Goal: Register for event/course

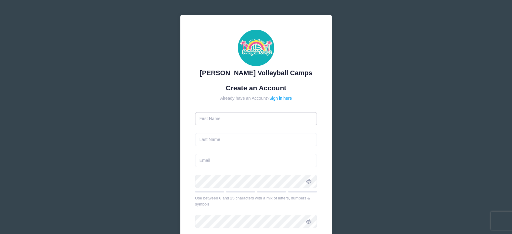
click at [223, 120] on input "text" at bounding box center [256, 118] width 122 height 13
type input "[PERSON_NAME]"
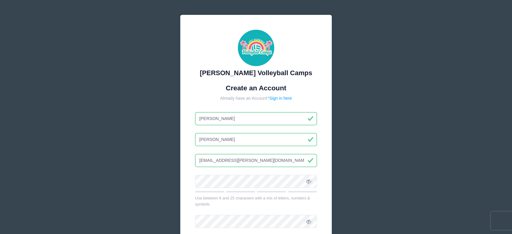
click at [243, 120] on input "[PERSON_NAME]" at bounding box center [256, 118] width 122 height 13
click at [267, 160] on input "2027brady.sammie@mail.fcboe.org" at bounding box center [256, 160] width 122 height 13
drag, startPoint x: 273, startPoint y: 161, endPoint x: 202, endPoint y: 159, distance: 71.0
click at [202, 159] on input "2027brady.sammie@mail.fcboe.org" at bounding box center [256, 160] width 122 height 13
type input "[EMAIL_ADDRESS][DOMAIN_NAME]"
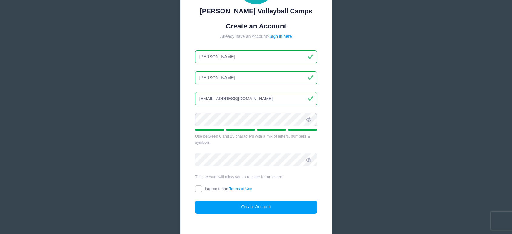
scroll to position [67, 0]
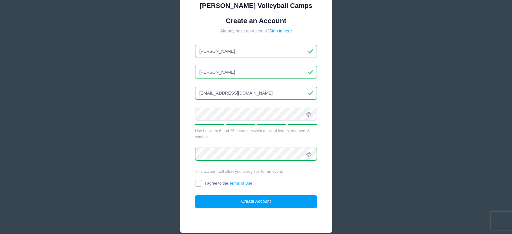
click at [200, 183] on input "I agree to the Terms of Use" at bounding box center [198, 183] width 7 height 7
checkbox input "true"
click at [246, 206] on button "Create Account" at bounding box center [256, 201] width 122 height 13
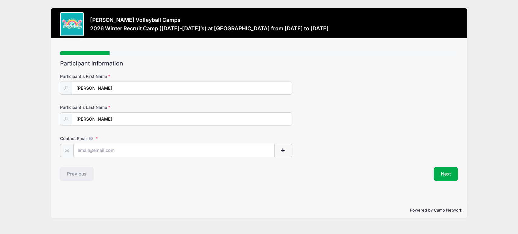
click at [119, 152] on input "Contact Email" at bounding box center [173, 150] width 201 height 13
type input "s"
type input "b"
drag, startPoint x: 81, startPoint y: 151, endPoint x: 75, endPoint y: 150, distance: 6.4
click at [75, 150] on input "sa" at bounding box center [173, 150] width 201 height 13
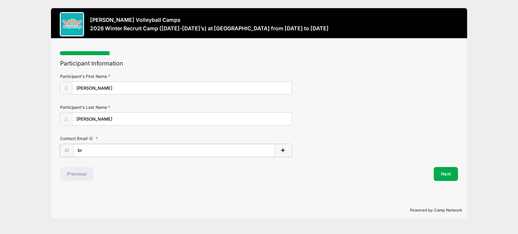
type input "b"
type input "[EMAIL_ADDRESS][DOMAIN_NAME]"
click at [444, 173] on button "Next" at bounding box center [445, 173] width 25 height 14
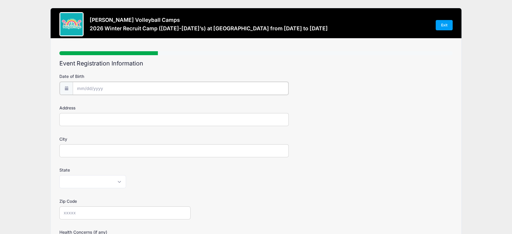
click at [155, 86] on input "Date of Birth" at bounding box center [181, 88] width 216 height 13
click at [147, 104] on icon at bounding box center [149, 105] width 4 height 4
select select "10"
click at [115, 169] on span "26" at bounding box center [115, 171] width 11 height 11
type input "[DATE]"
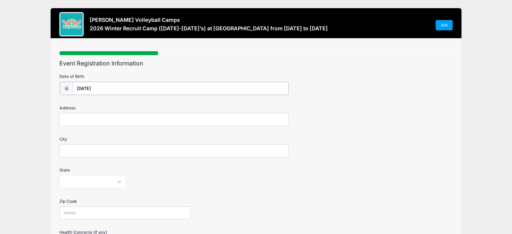
click at [109, 87] on input "[DATE]" at bounding box center [181, 88] width 216 height 13
click at [136, 106] on span at bounding box center [137, 106] width 4 height 5
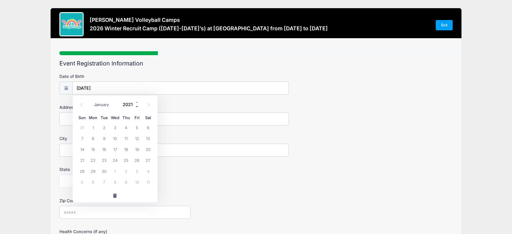
click at [136, 106] on span at bounding box center [137, 106] width 4 height 5
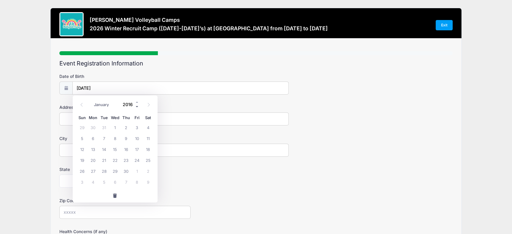
click at [136, 106] on span at bounding box center [137, 106] width 4 height 5
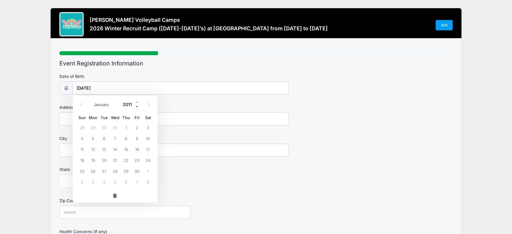
click at [136, 106] on span at bounding box center [137, 106] width 4 height 5
type input "2008"
click at [242, 160] on form "Date of Birth [DATE] Address City State [US_STATE] [US_STATE] [US_STATE] [US_ST…" at bounding box center [256, 203] width 394 height 260
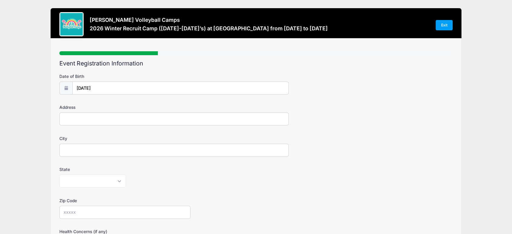
click at [78, 119] on input "Address" at bounding box center [174, 118] width 230 height 13
type input "[STREET_ADDRESS]"
type input "[GEOGRAPHIC_DATA]"
select select "GA"
type input "30215"
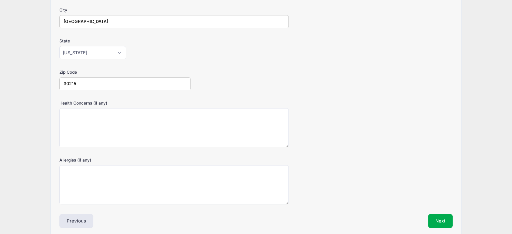
scroll to position [154, 0]
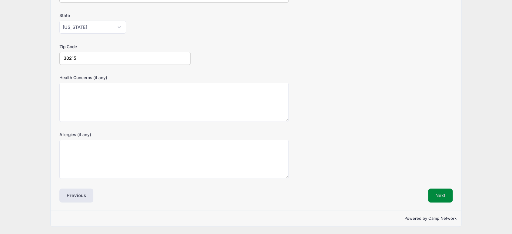
click at [437, 198] on button "Next" at bounding box center [440, 196] width 25 height 14
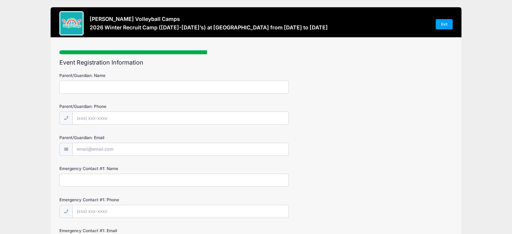
scroll to position [0, 0]
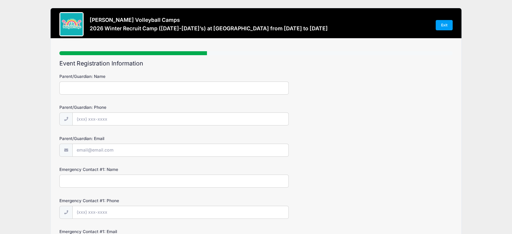
click at [160, 86] on input "Parent/Guardian: Name" at bounding box center [174, 88] width 230 height 13
type input "[PERSON_NAME]"
type input "[PHONE_NUMBER]"
type input "[EMAIL_ADDRESS][DOMAIN_NAME]"
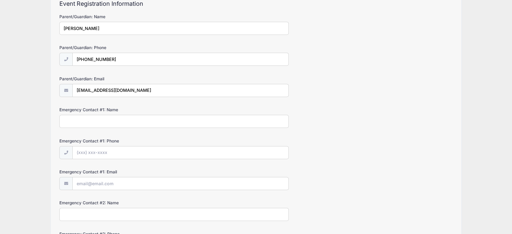
scroll to position [67, 0]
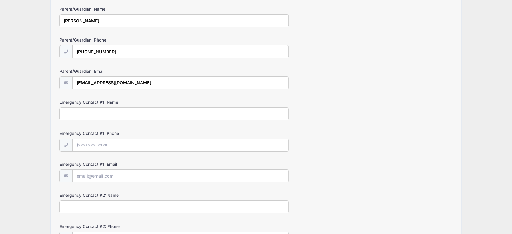
click at [123, 112] on input "Emergency Contact #1: Name" at bounding box center [174, 113] width 230 height 13
type input "[PERSON_NAME]"
type input "[PHONE_NUMBER]"
type input "[EMAIL_ADDRESS][DOMAIN_NAME]"
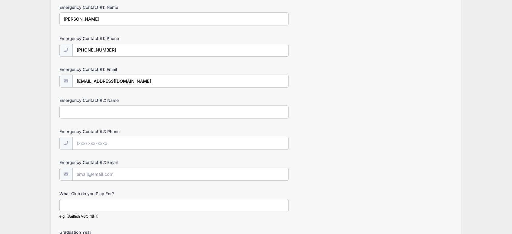
scroll to position [168, 0]
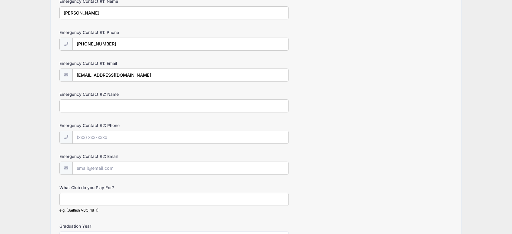
click at [165, 105] on input "Emergency Contact #2: Name" at bounding box center [174, 105] width 230 height 13
type input "[PERSON_NAME]"
type input "[PHONE_NUMBER]"
click at [124, 171] on input "Emergency Contact #2: Email" at bounding box center [181, 168] width 216 height 13
type input "[EMAIL_ADDRESS][DOMAIN_NAME]"
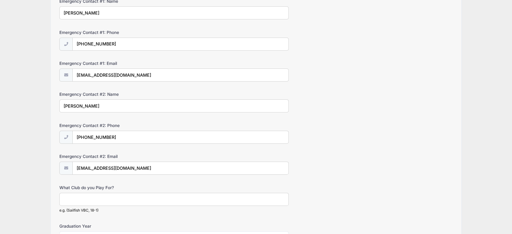
click at [101, 199] on input "What Club do you Play For?" at bounding box center [174, 199] width 230 height 13
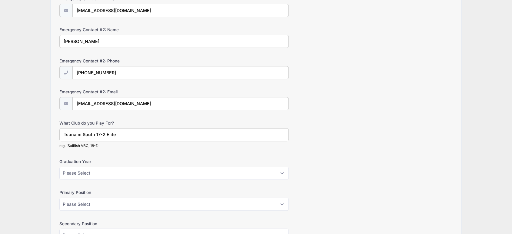
scroll to position [236, 0]
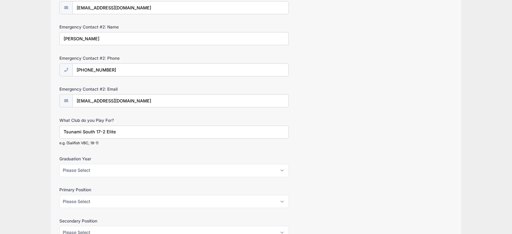
type input "Tsunami South 17-2 Elite"
click at [110, 169] on select "Please Select 2026 2027 2028 2029 2030" at bounding box center [174, 170] width 230 height 13
select select "2027"
click at [59, 164] on select "Please Select 2026 2027 2028 2029 2030" at bounding box center [174, 170] width 230 height 13
click at [123, 198] on select "Please Select Outside Hitter Rightside Hitter Libero Middle Setter" at bounding box center [174, 201] width 230 height 13
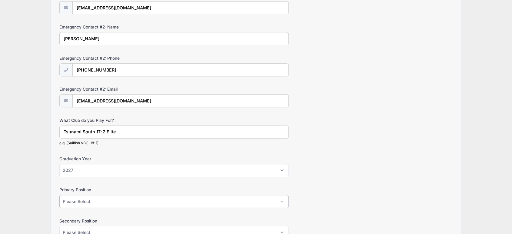
select select "Outside Hitter"
click at [59, 195] on select "Please Select Outside Hitter Rightside Hitter Libero Middle Setter" at bounding box center [174, 201] width 230 height 13
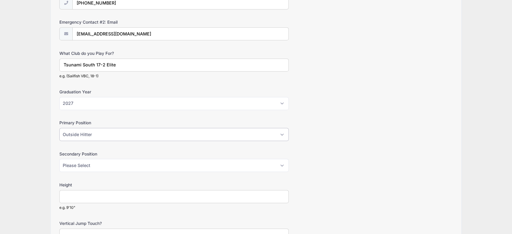
scroll to position [303, 0]
click at [89, 164] on select "Please Select Outside Hitter Rightside Hitter Libero Middle Setter" at bounding box center [174, 164] width 230 height 13
select select "Rightside Hitter"
click at [59, 158] on select "Please Select Outside Hitter Rightside Hitter Libero Middle Setter" at bounding box center [174, 164] width 230 height 13
click at [105, 193] on input "Height" at bounding box center [174, 195] width 230 height 13
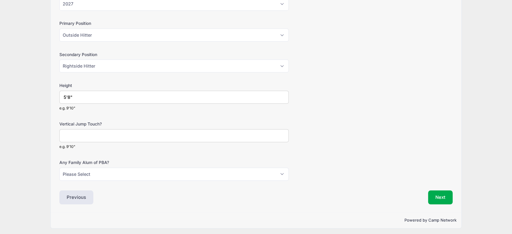
scroll to position [403, 0]
type input "5'8""
click at [81, 134] on input "Vertical Jump Touch?" at bounding box center [174, 134] width 230 height 13
click at [112, 169] on select "Please Select Yes No" at bounding box center [174, 173] width 230 height 13
select select "No"
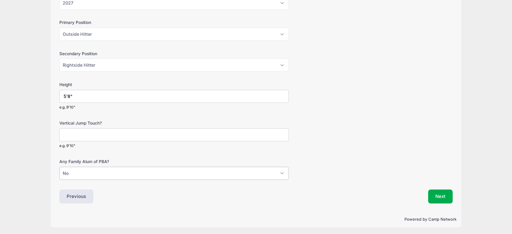
click at [59, 167] on select "Please Select Yes No" at bounding box center [174, 173] width 230 height 13
